Goal: Task Accomplishment & Management: Use online tool/utility

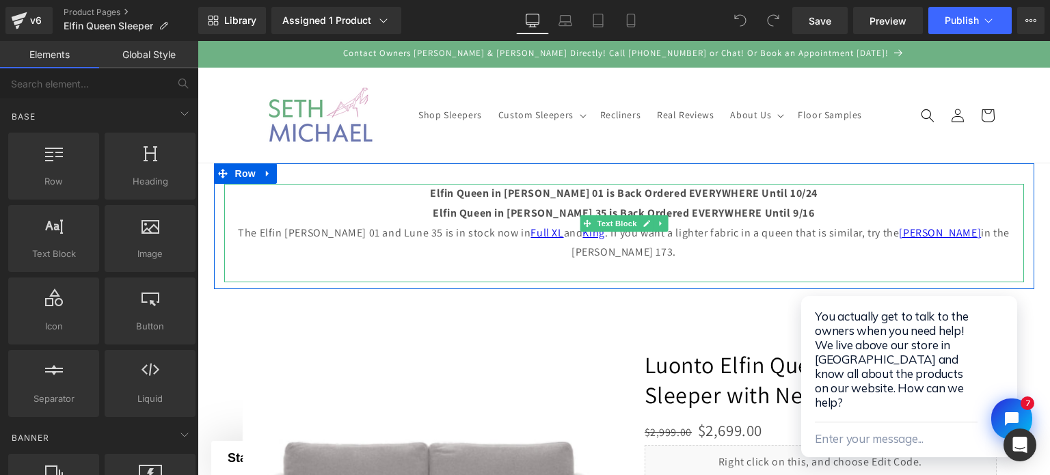
click at [780, 215] on strong "Elfin Queen in [PERSON_NAME] 35 is Back Ordered EVERYWHERE Until 9/16" at bounding box center [624, 213] width 382 height 14
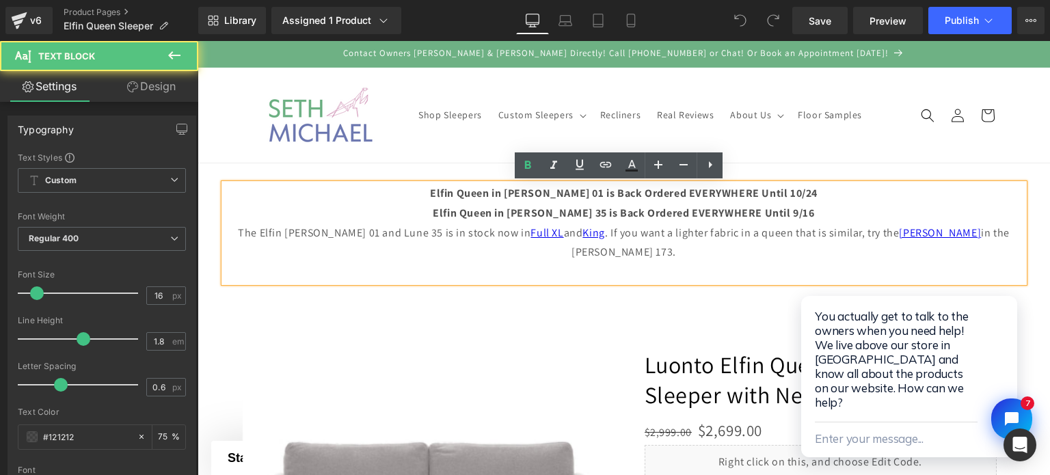
click at [780, 215] on strong "Elfin Queen in [PERSON_NAME] 35 is Back Ordered EVERYWHERE Until 9/16" at bounding box center [624, 213] width 382 height 14
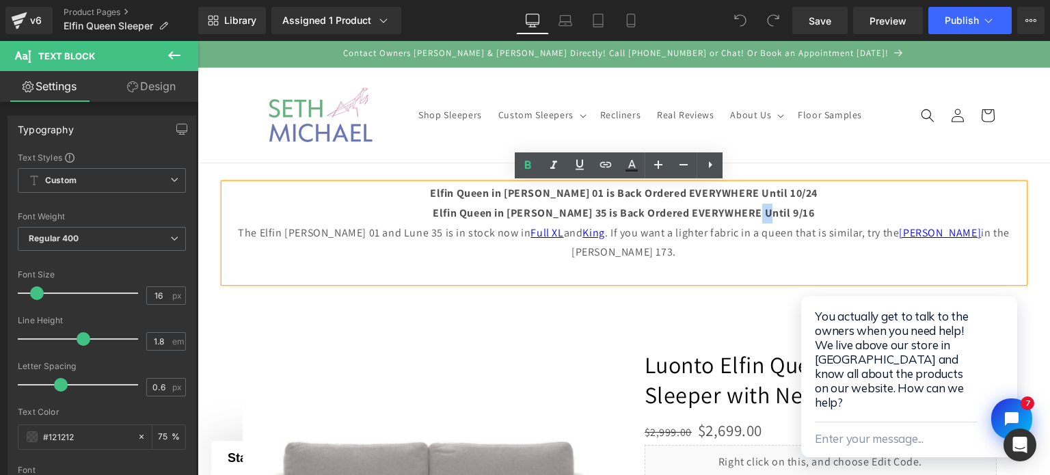
drag, startPoint x: 768, startPoint y: 215, endPoint x: 780, endPoint y: 215, distance: 11.6
click at [780, 215] on strong "Elfin Queen in [PERSON_NAME] 35 is Back Ordered EVERYWHERE Until 9/16" at bounding box center [624, 213] width 382 height 14
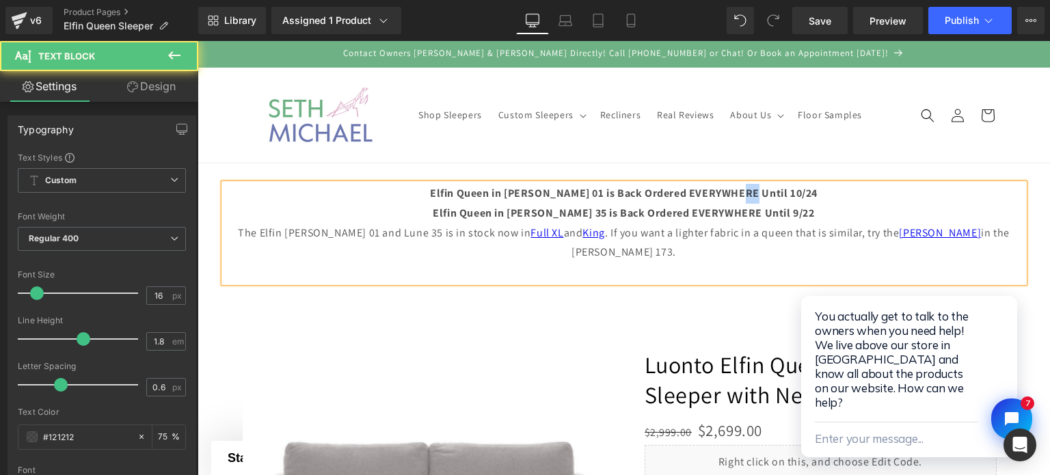
drag, startPoint x: 756, startPoint y: 194, endPoint x: 766, endPoint y: 194, distance: 10.3
click at [766, 194] on strong "Elfin Queen in [PERSON_NAME] 01 is Back Ordered EVERYWHERE Until 10/24" at bounding box center [624, 193] width 388 height 14
drag, startPoint x: 767, startPoint y: 195, endPoint x: 791, endPoint y: 199, distance: 24.3
click at [791, 199] on p "Elfin Queen in [PERSON_NAME] 01 is Back Ordered EVERYWHERE Until 9/24" at bounding box center [624, 194] width 800 height 20
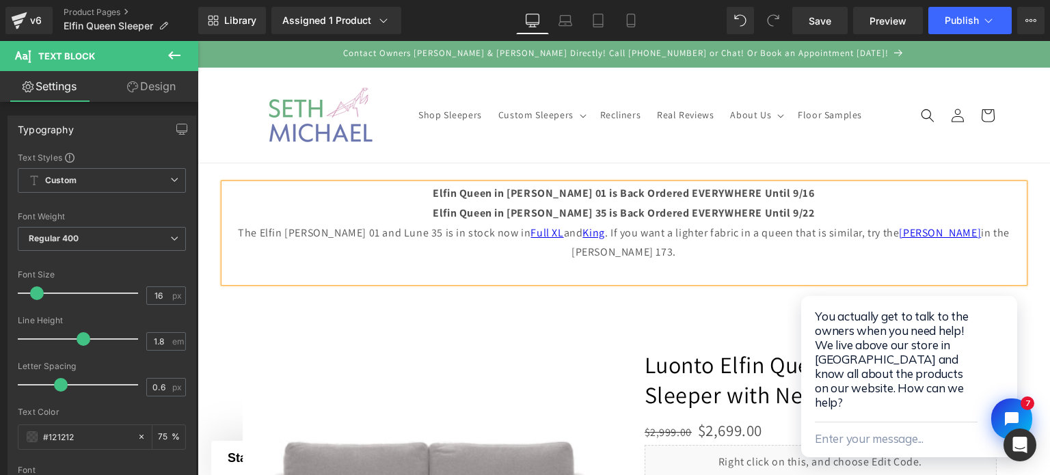
click at [887, 136] on header "Shop Sleepers Custom Sleepers Custom Sleepers Intro to Custom Sleepers & Reclin…" at bounding box center [624, 115] width 821 height 95
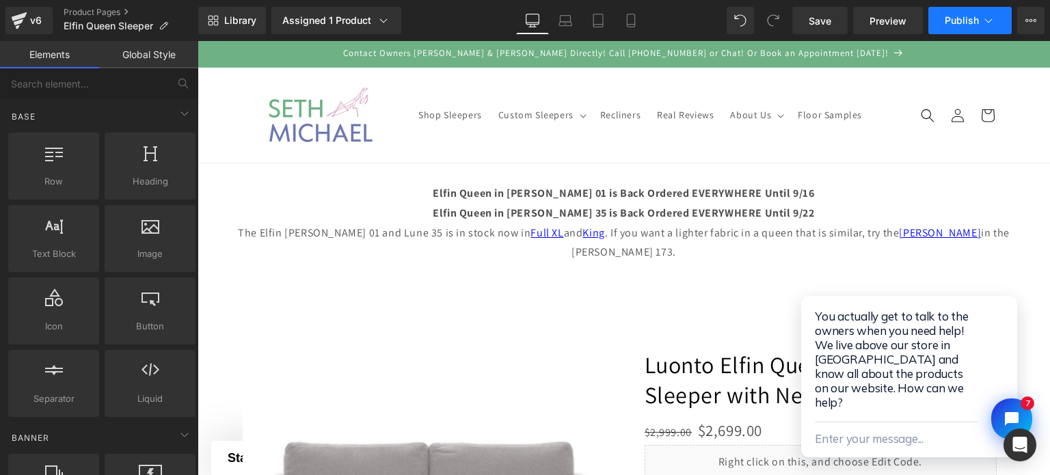
click at [962, 27] on button "Publish" at bounding box center [970, 20] width 83 height 27
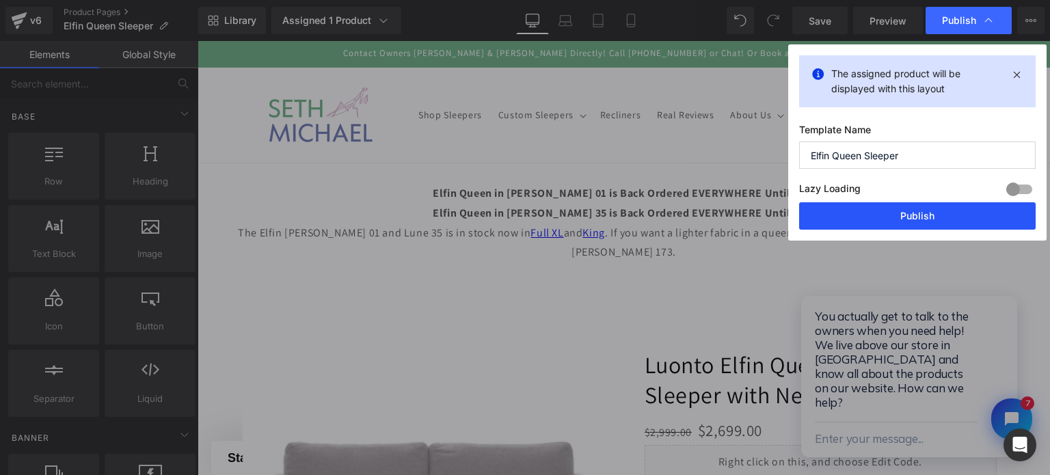
click at [903, 212] on button "Publish" at bounding box center [917, 215] width 237 height 27
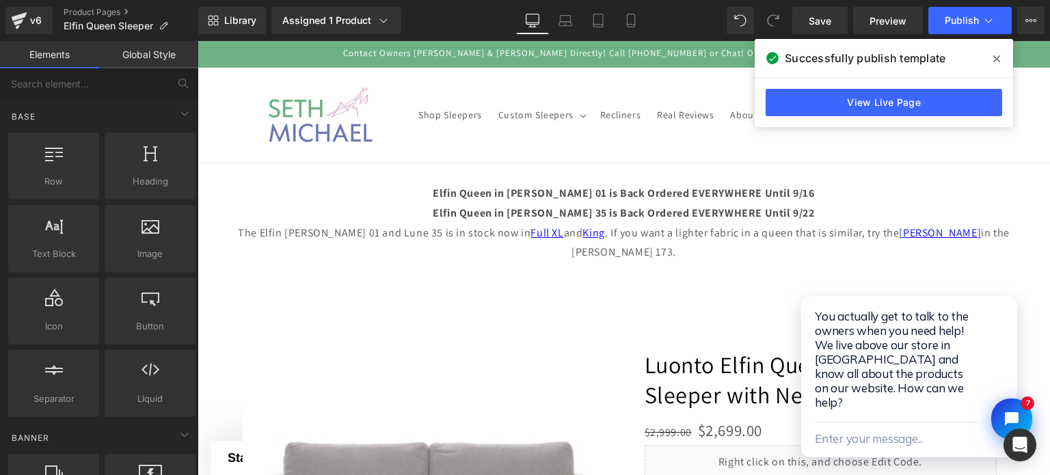
click at [1003, 53] on span at bounding box center [997, 59] width 22 height 22
